Goal: Task Accomplishment & Management: Manage account settings

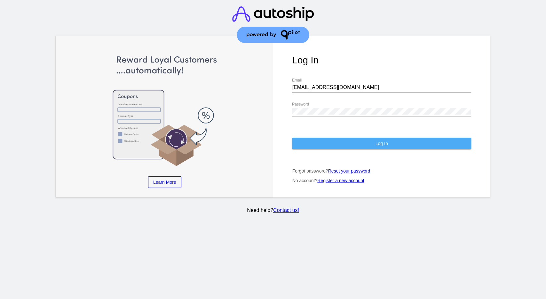
click at [383, 141] on span "Log In" at bounding box center [382, 143] width 12 height 5
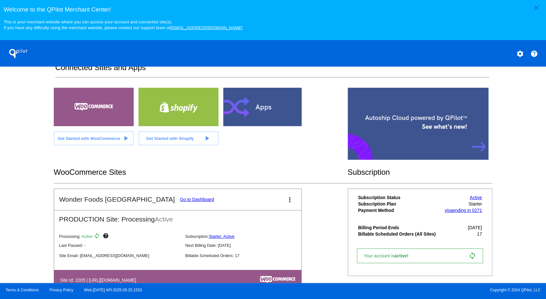
scroll to position [134, 0]
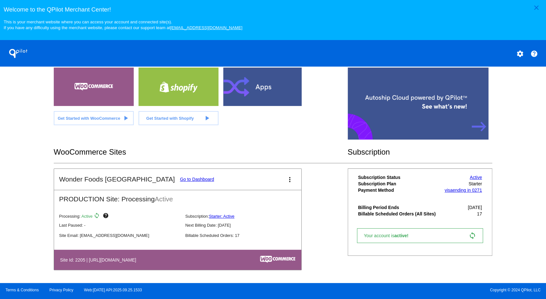
click at [180, 181] on link "Go to Dashboard" at bounding box center [197, 179] width 34 height 5
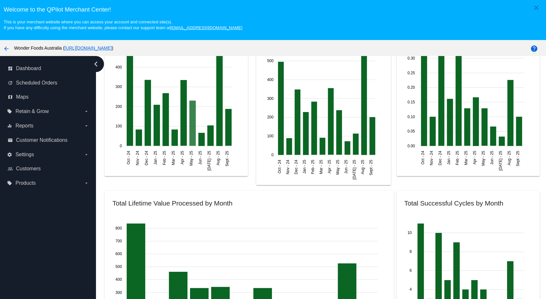
scroll to position [742, 0]
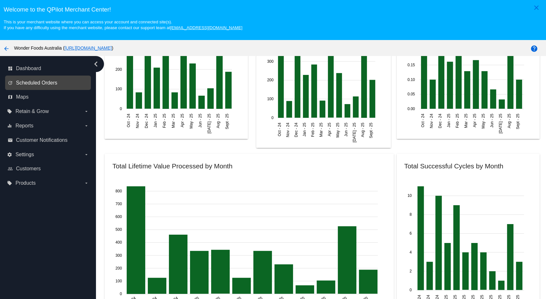
click at [52, 83] on span "Scheduled Orders" at bounding box center [36, 83] width 41 height 6
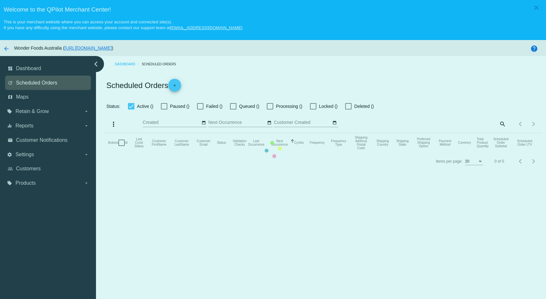
checkbox input "true"
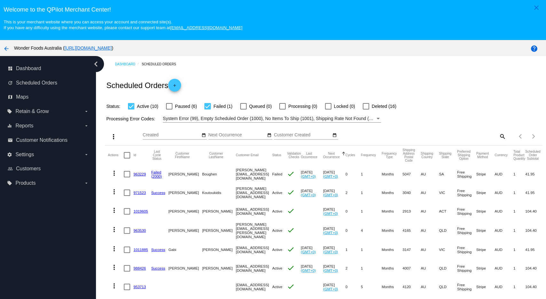
scroll to position [37, 0]
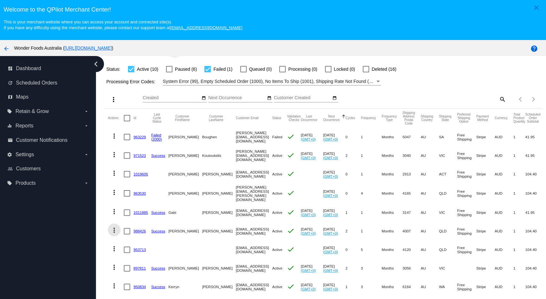
click at [114, 229] on mat-icon "more_vert" at bounding box center [114, 230] width 8 height 8
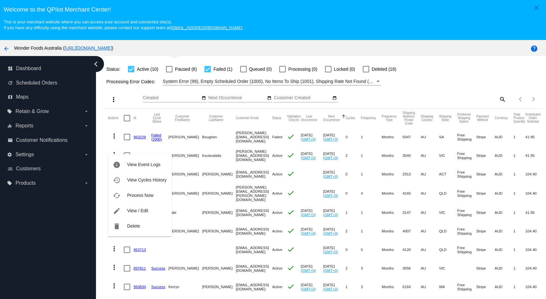
click at [216, 231] on div at bounding box center [273, 149] width 546 height 299
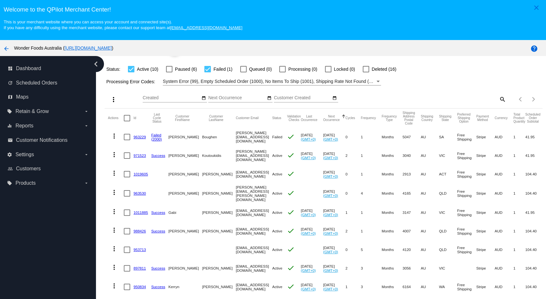
click at [126, 230] on div at bounding box center [127, 231] width 6 height 6
click at [127, 234] on input "checkbox" at bounding box center [127, 234] width 0 height 0
checkbox input "true"
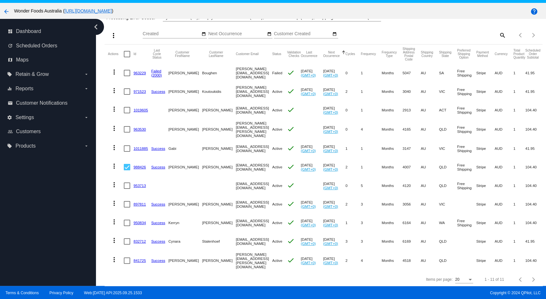
scroll to position [27, 0]
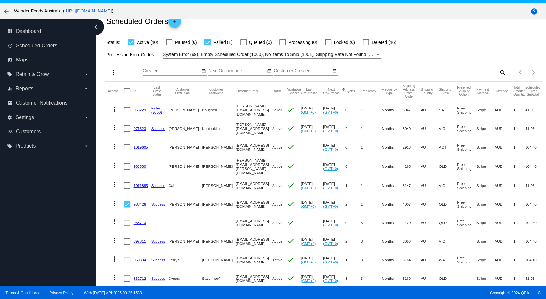
click at [113, 203] on mat-icon "more_vert" at bounding box center [114, 203] width 8 height 8
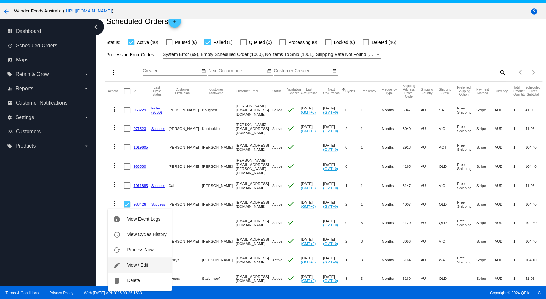
click at [138, 264] on span "View / Edit" at bounding box center [137, 264] width 21 height 5
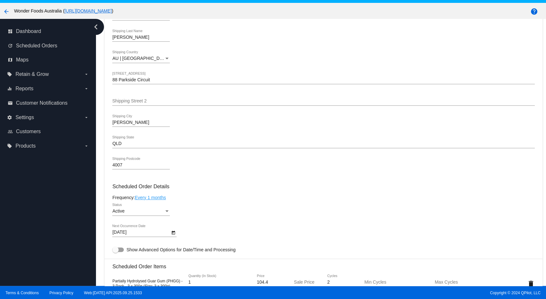
scroll to position [297, 0]
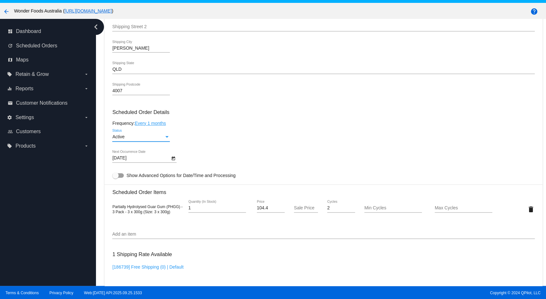
click at [164, 140] on div "Active" at bounding box center [138, 136] width 52 height 5
click at [311, 153] on div at bounding box center [273, 149] width 546 height 299
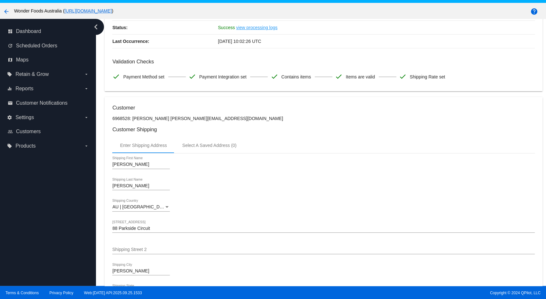
scroll to position [0, 0]
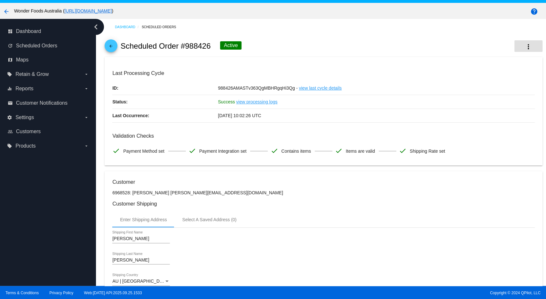
click at [531, 47] on mat-icon "more_vert" at bounding box center [529, 47] width 8 height 8
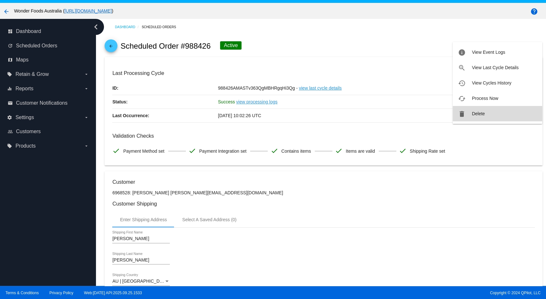
click at [492, 111] on button "delete Delete" at bounding box center [498, 113] width 90 height 15
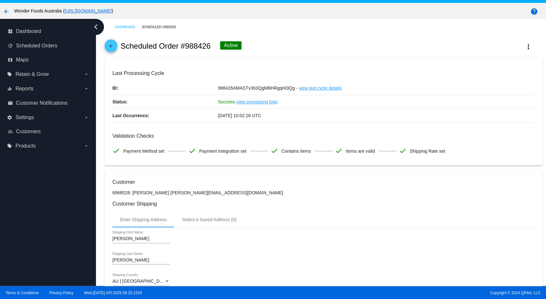
scroll to position [37, 0]
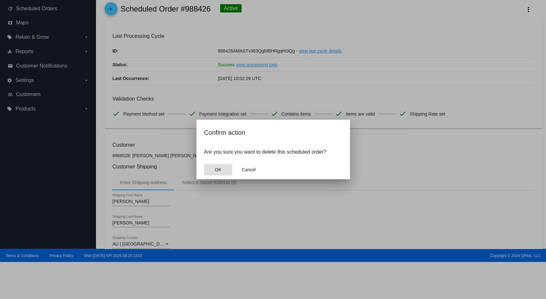
click at [219, 173] on button "OK" at bounding box center [218, 170] width 28 height 12
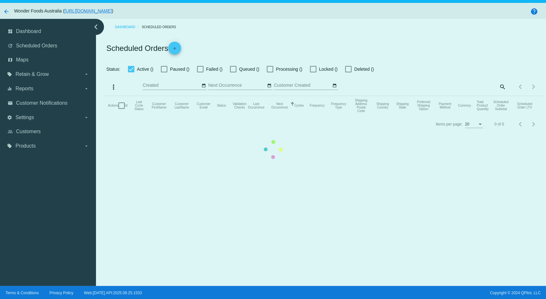
checkbox input "true"
